Goal: Task Accomplishment & Management: Manage account settings

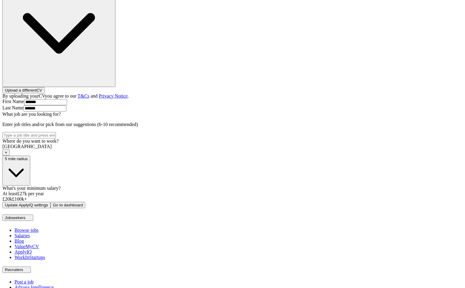
scroll to position [186, 0]
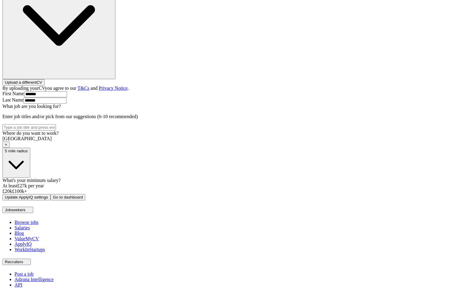
click at [7, 142] on span "×" at bounding box center [6, 144] width 2 height 5
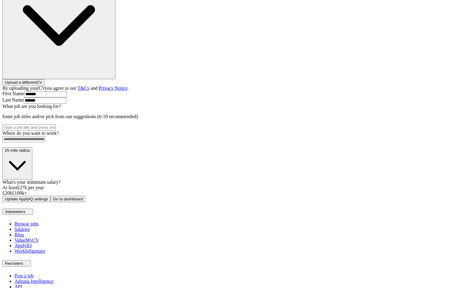
click at [123, 112] on div "ApplyIQ Let ApplyIQ do the hard work of searching and applying for jobs. Just t…" at bounding box center [232, 44] width 460 height 315
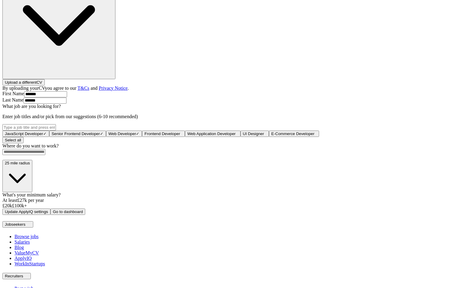
click at [130, 215] on div "ApplyIQ Let ApplyIQ do the hard work of searching and applying for jobs. Just t…" at bounding box center [232, 51] width 460 height 328
click at [45, 155] on input at bounding box center [23, 152] width 43 height 6
click at [203, 215] on form "Select a CV acc - v3 - [GEOGRAPHIC_DATA] location.docx [DATE] 12:12 Upload a di…" at bounding box center [232, 83] width 460 height 263
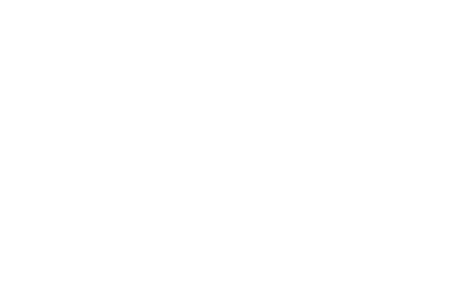
scroll to position [186, 0]
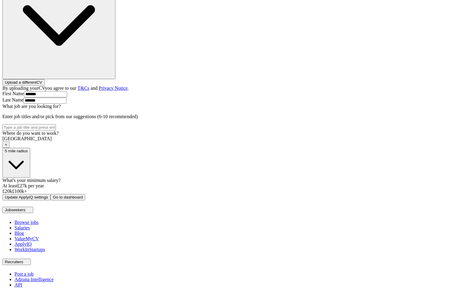
click at [7, 142] on span "×" at bounding box center [6, 144] width 2 height 5
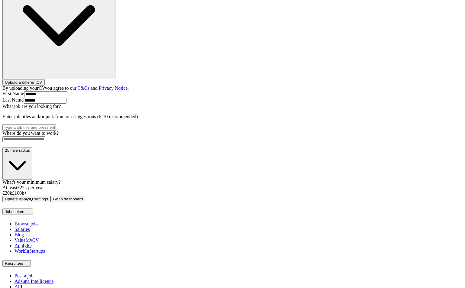
click at [45, 136] on input at bounding box center [23, 139] width 43 height 6
click at [2, 196] on button "Update ApplyIQ settings" at bounding box center [26, 199] width 48 height 6
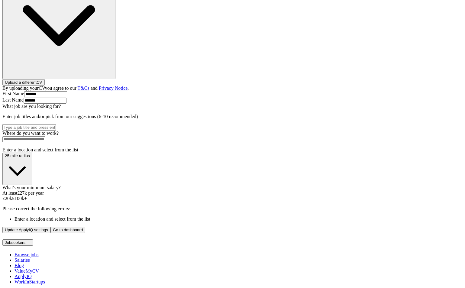
click at [128, 117] on div "ApplyIQ Let ApplyIQ do the hard work of searching and applying for jobs. Just t…" at bounding box center [232, 60] width 460 height 346
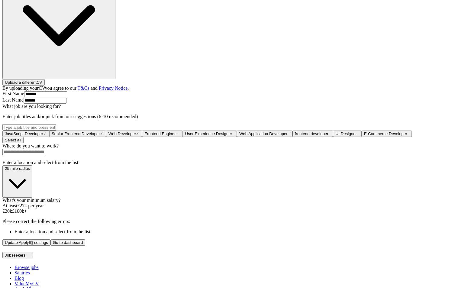
click at [184, 124] on div "JavaScript Developer ✓ × Senior Frontend Developer ✓ × Web Developer ✓ × Fronte…" at bounding box center [232, 130] width 460 height 13
click at [45, 155] on input at bounding box center [23, 152] width 43 height 6
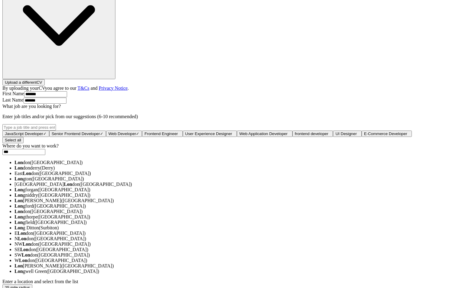
type input "***"
click at [114, 70] on div "ApplyIQ Let ApplyIQ do the hard work of searching and applying for jobs. Just t…" at bounding box center [232, 126] width 460 height 478
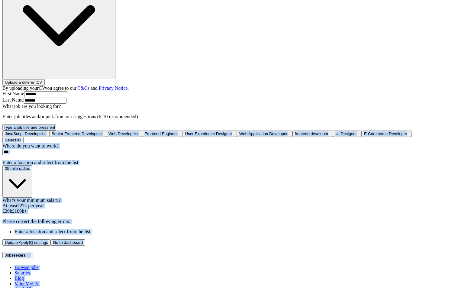
drag, startPoint x: 362, startPoint y: 73, endPoint x: 298, endPoint y: 441, distance: 373.4
click at [298, 287] on html "angelos@fastmail.com MyAdzuna Alerts Favourites CVs ApplyIQ Preferences Posted …" at bounding box center [232, 134] width 465 height 640
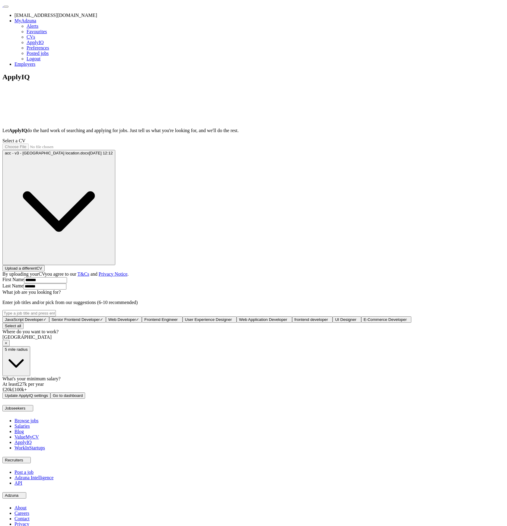
scroll to position [86, 0]
